Goal: Task Accomplishment & Management: Manage account settings

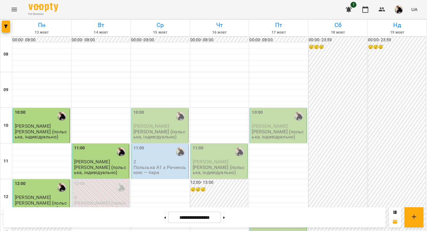
scroll to position [36, 0]
click at [160, 129] on p "[PERSON_NAME] (польська, індивідуально)" at bounding box center [160, 134] width 54 height 10
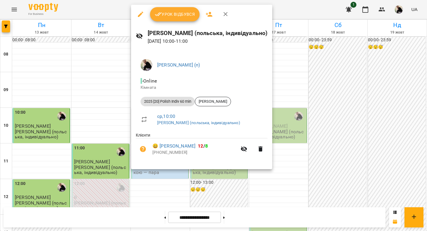
click at [168, 15] on span "Урок відбувся" at bounding box center [175, 14] width 40 height 7
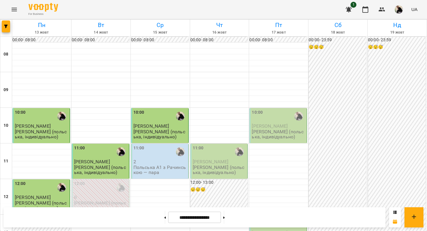
click at [150, 157] on div "11:00" at bounding box center [160, 152] width 54 height 14
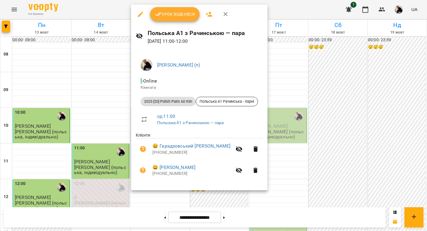
click at [157, 15] on icon "button" at bounding box center [158, 14] width 7 height 4
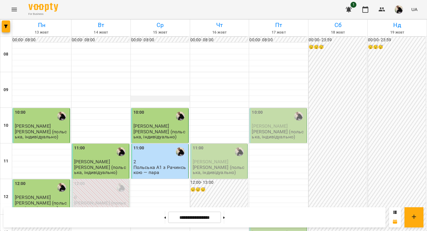
scroll to position [161, 0]
click at [164, 213] on button at bounding box center [164, 217] width 1 height 13
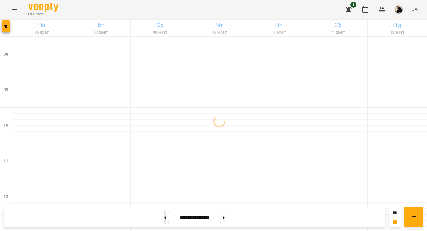
click at [164, 213] on button at bounding box center [164, 217] width 1 height 13
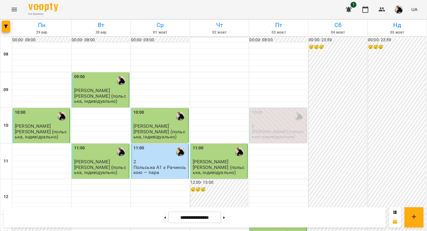
scroll to position [0, 0]
click at [225, 219] on button at bounding box center [223, 217] width 1 height 13
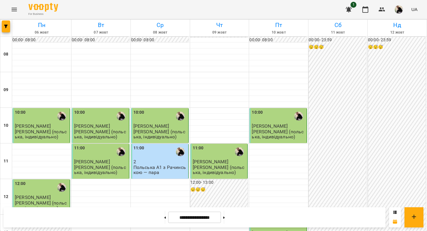
scroll to position [179, 0]
click at [225, 212] on button at bounding box center [223, 217] width 1 height 13
type input "**********"
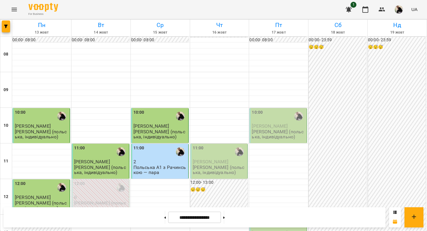
scroll to position [96, 0]
